Goal: Check status: Check status

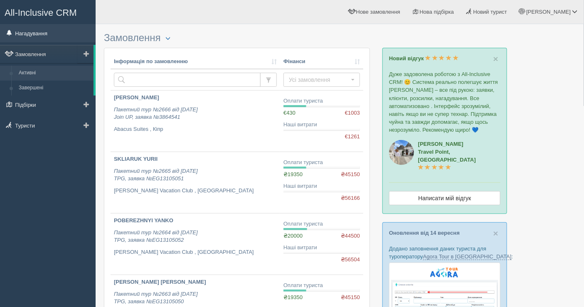
click at [26, 29] on link "Нагадування" at bounding box center [48, 33] width 96 height 18
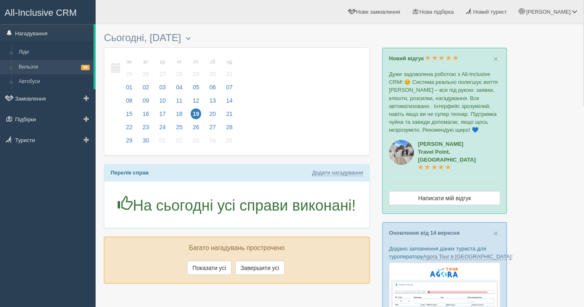
click at [37, 69] on link "Вильоти 59" at bounding box center [54, 67] width 79 height 15
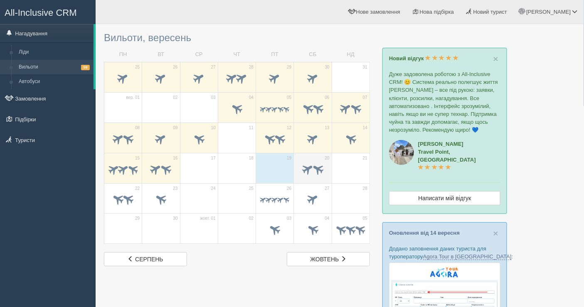
click at [304, 177] on div at bounding box center [312, 170] width 29 height 17
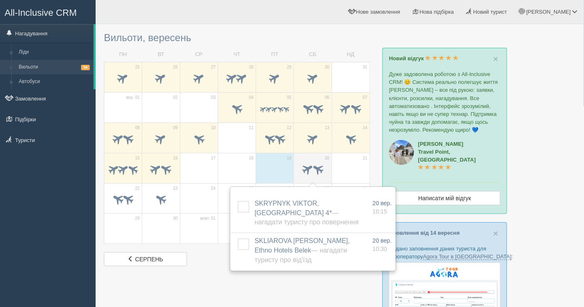
click at [304, 177] on div at bounding box center [312, 170] width 29 height 17
click at [126, 197] on span at bounding box center [128, 200] width 14 height 14
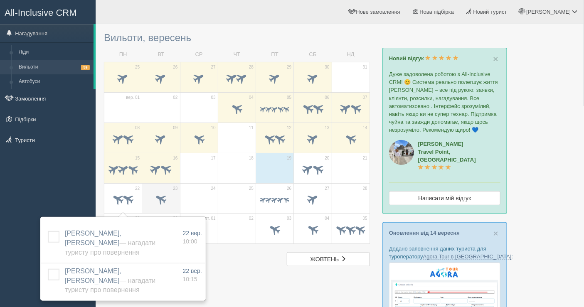
click at [143, 191] on td "23" at bounding box center [161, 198] width 38 height 30
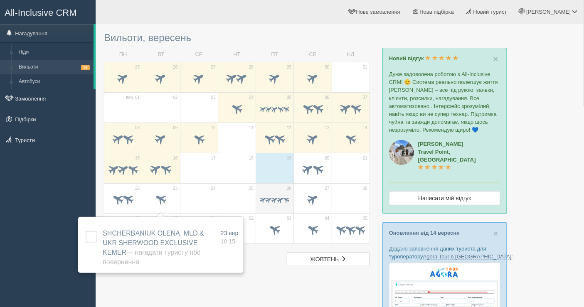
click at [282, 205] on div at bounding box center [274, 200] width 29 height 17
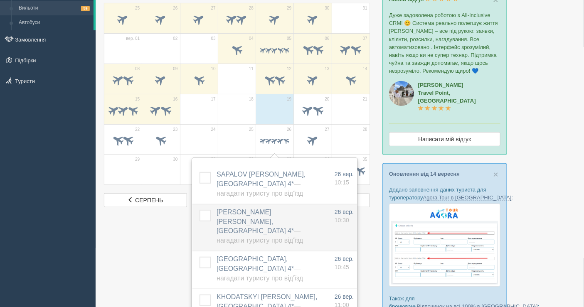
scroll to position [138, 0]
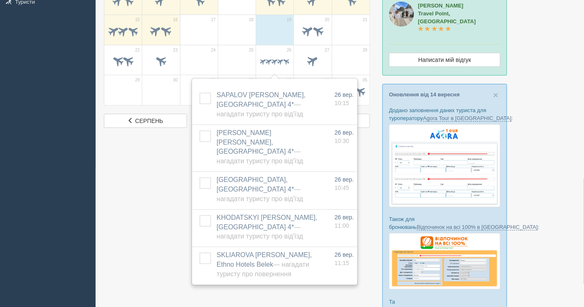
click at [125, 183] on div at bounding box center [340, 166] width 472 height 552
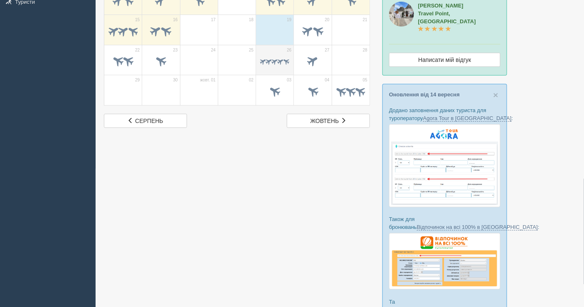
click at [263, 50] on td "26" at bounding box center [275, 60] width 38 height 30
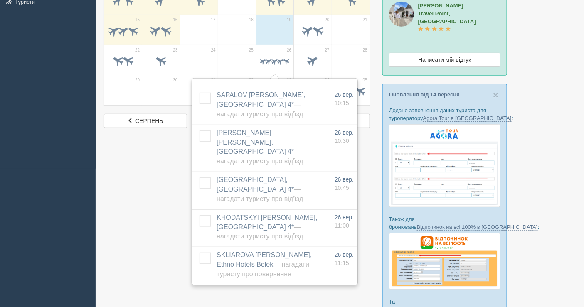
click at [19, 125] on div "All-Inclusive CRM Нагадування Ліди Вильоти 59 Автобуси" at bounding box center [48, 15] width 96 height 307
